Goal: Task Accomplishment & Management: Manage account settings

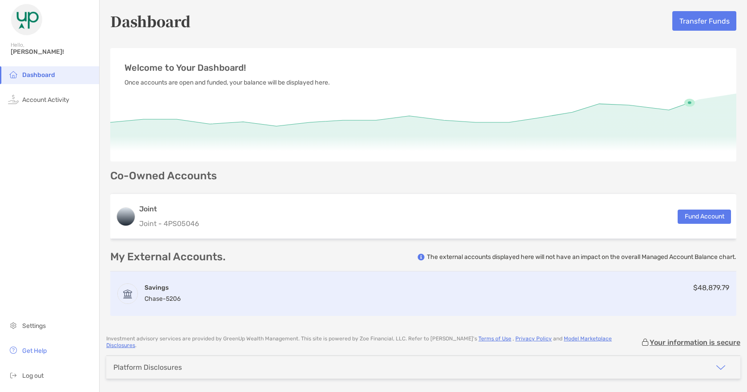
click at [159, 291] on h4 "Savings" at bounding box center [163, 287] width 36 height 8
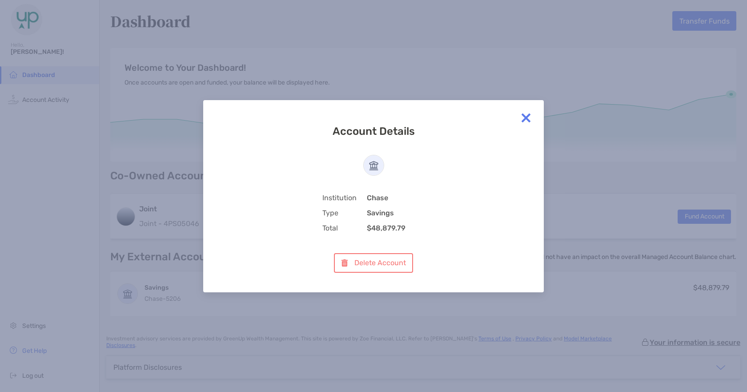
click at [529, 121] on img at bounding box center [526, 118] width 18 height 18
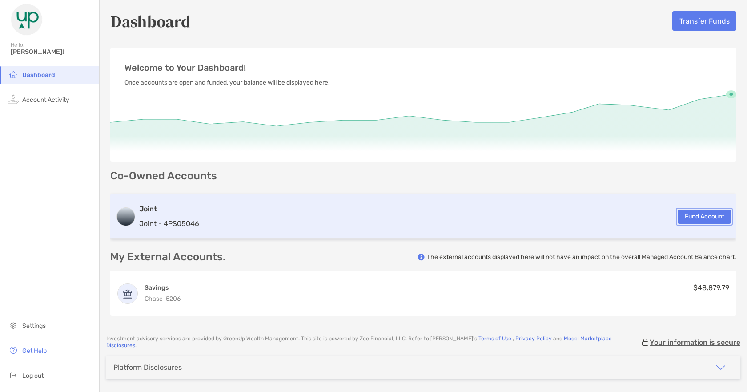
click at [703, 215] on button "Fund Account" at bounding box center [704, 217] width 53 height 14
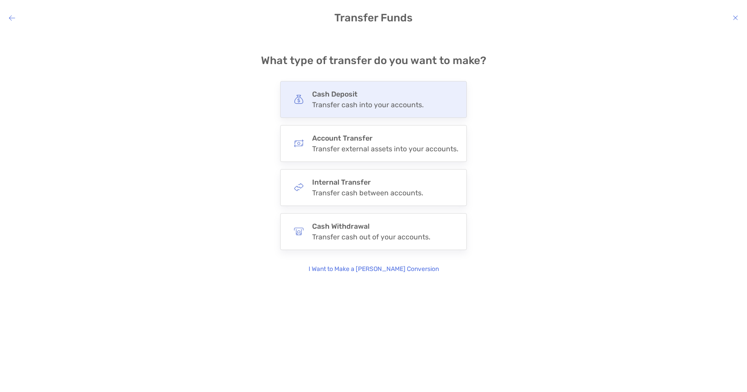
click at [366, 109] on div "Transfer cash into your accounts." at bounding box center [368, 105] width 112 height 8
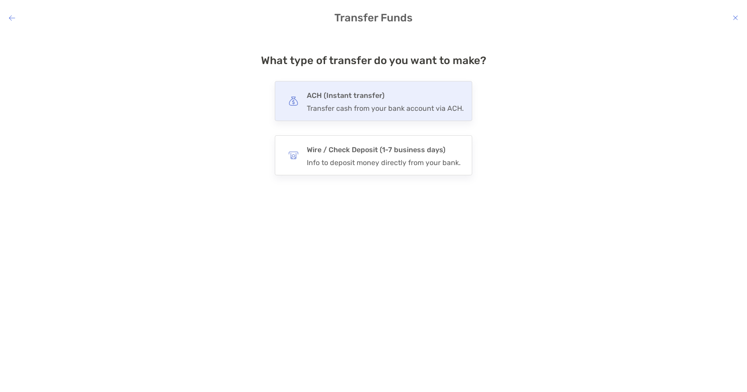
click at [376, 101] on h4 "ACH (Instant transfer)" at bounding box center [385, 95] width 157 height 12
click at [0, 0] on input "***" at bounding box center [0, 0] width 0 height 0
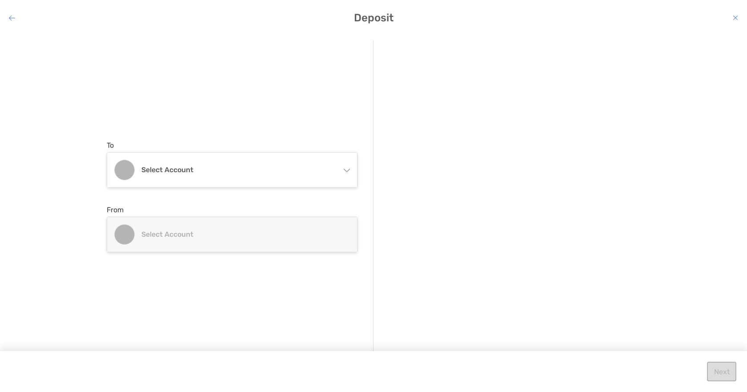
click at [376, 101] on div "modal" at bounding box center [507, 196] width 267 height 313
click at [198, 175] on div "Select account" at bounding box center [232, 168] width 250 height 35
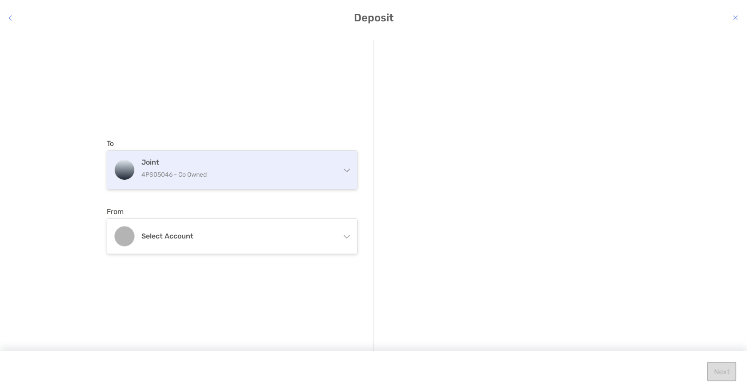
click at [232, 177] on p "4PS05046 - Co Owned" at bounding box center [237, 174] width 192 height 11
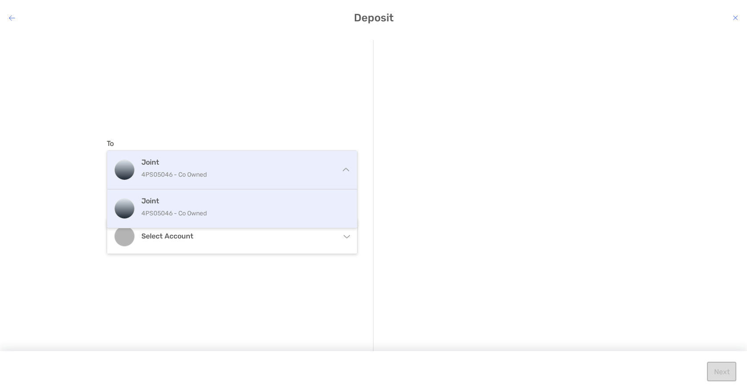
drag, startPoint x: 226, startPoint y: 169, endPoint x: 314, endPoint y: 183, distance: 89.6
click at [226, 169] on p "4PS05046 - Co Owned" at bounding box center [237, 174] width 192 height 11
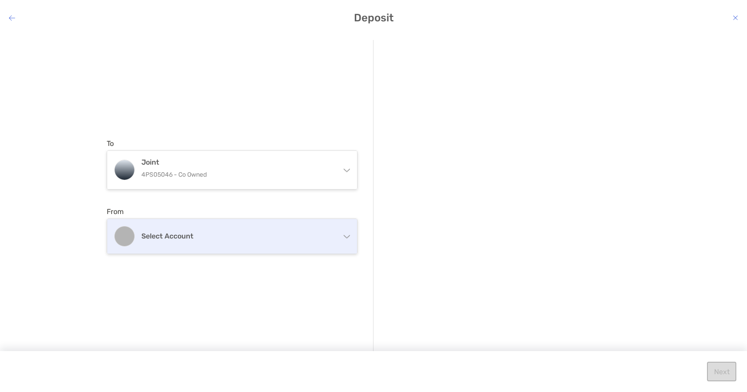
click at [179, 239] on h4 "Select account" at bounding box center [237, 236] width 192 height 8
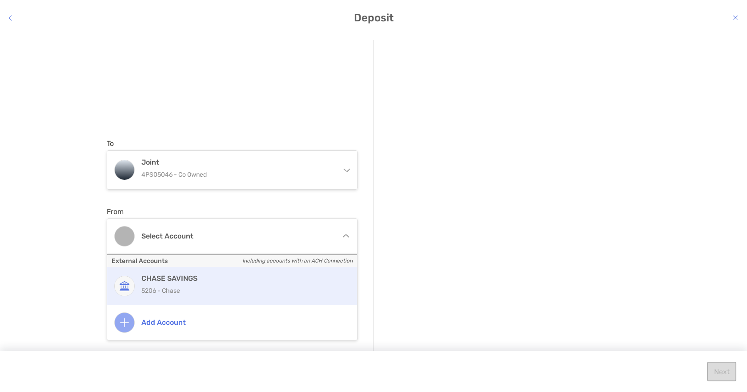
click at [180, 282] on div "CHASE SAVINGS 5206 - Chase" at bounding box center [241, 286] width 201 height 24
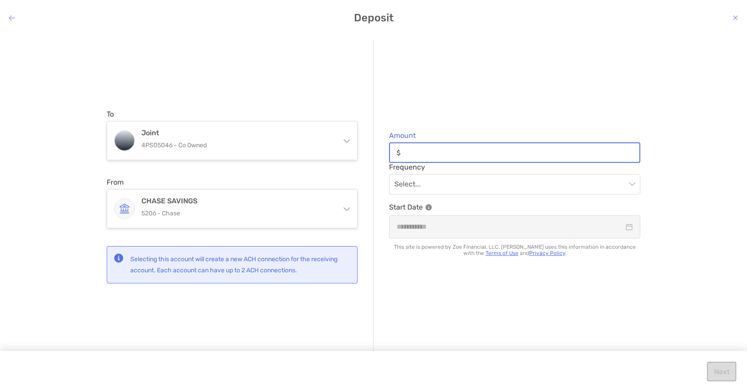
click at [463, 153] on input "Amount" at bounding box center [521, 153] width 235 height 8
type input "******"
drag, startPoint x: 704, startPoint y: 192, endPoint x: 657, endPoint y: 18, distance: 180.5
click at [703, 190] on div "To Joint 4PS05046 - Co Owned Joint 4PS05046 - Co Owned From CHASE SAVINGS 5206 …" at bounding box center [373, 206] width 747 height 346
click at [441, 181] on input "modal" at bounding box center [511, 184] width 232 height 20
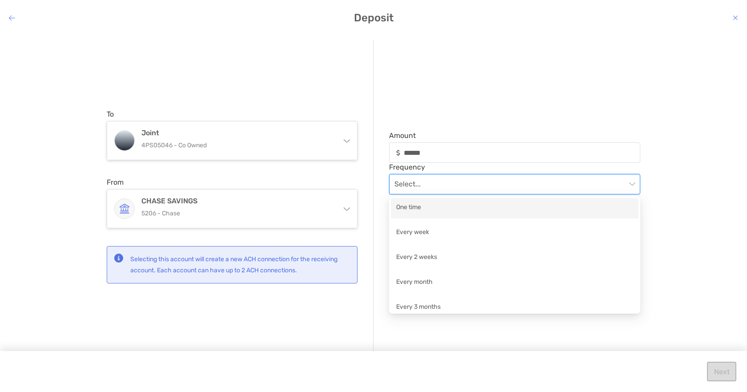
click at [420, 207] on div "One time" at bounding box center [514, 207] width 237 height 11
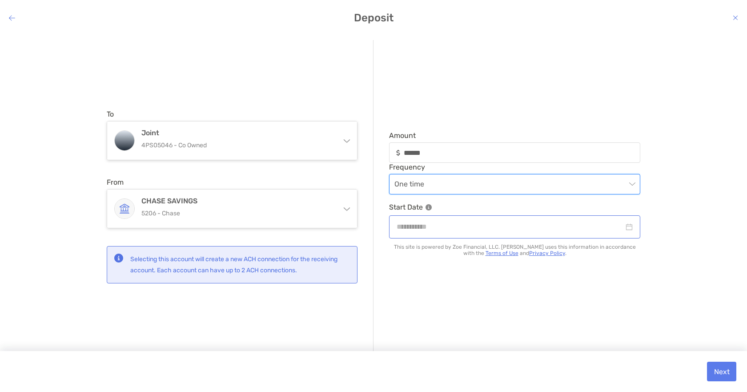
click at [562, 233] on div "modal" at bounding box center [514, 226] width 251 height 23
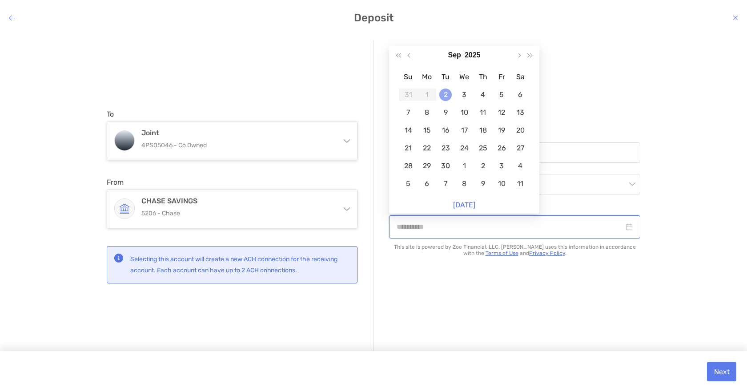
type input "**********"
click at [449, 97] on div "2" at bounding box center [446, 95] width 12 height 12
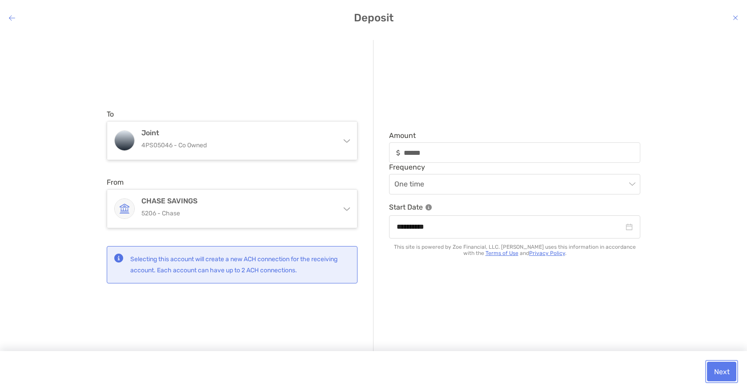
click at [718, 367] on button "Next" at bounding box center [721, 372] width 29 height 20
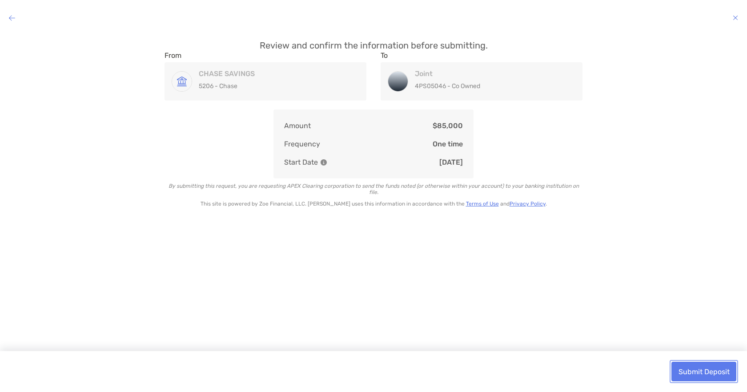
click at [705, 373] on button "Submit Deposit" at bounding box center [704, 372] width 65 height 20
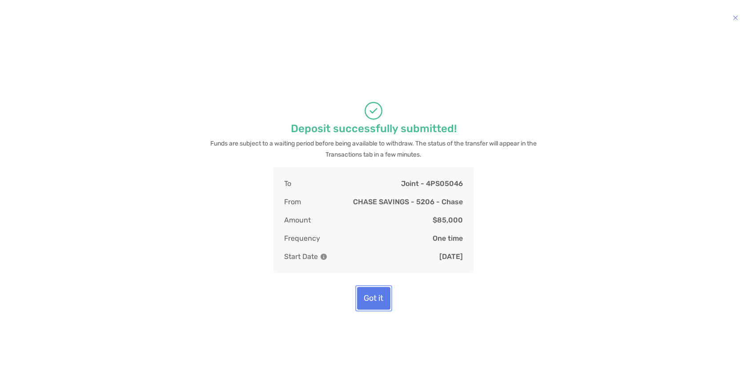
click at [367, 294] on button "Got it" at bounding box center [373, 298] width 33 height 23
